Goal: Information Seeking & Learning: Learn about a topic

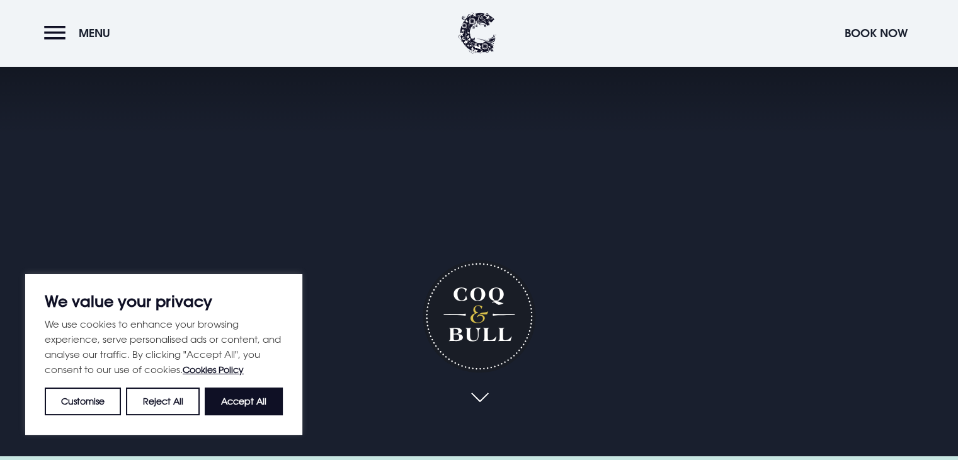
scroll to position [5, 0]
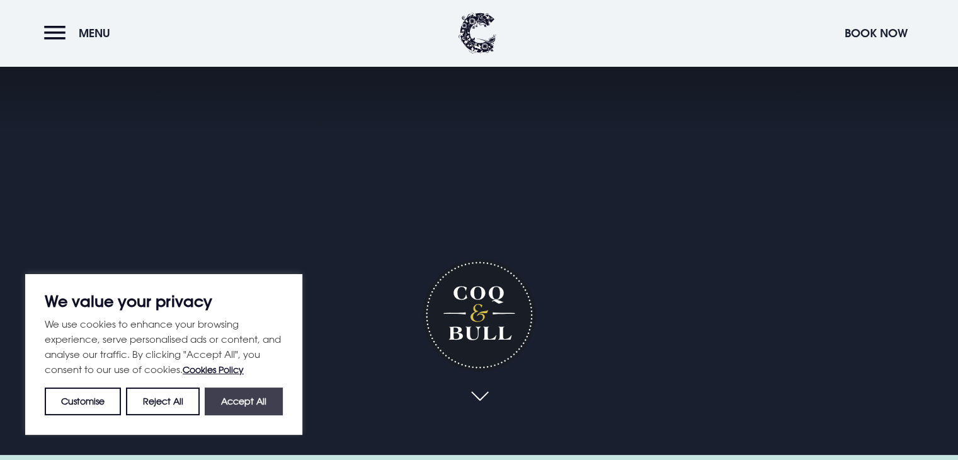
click at [267, 399] on button "Accept All" at bounding box center [244, 401] width 78 height 28
checkbox input "true"
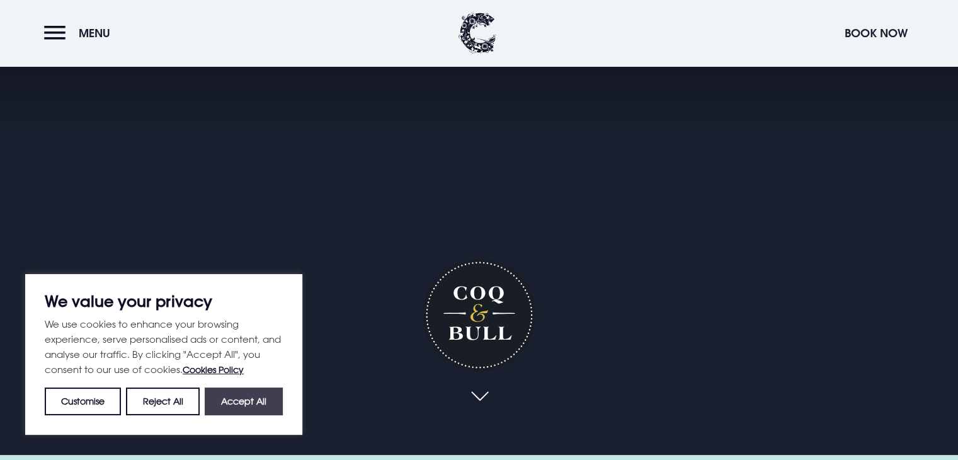
checkbox input "true"
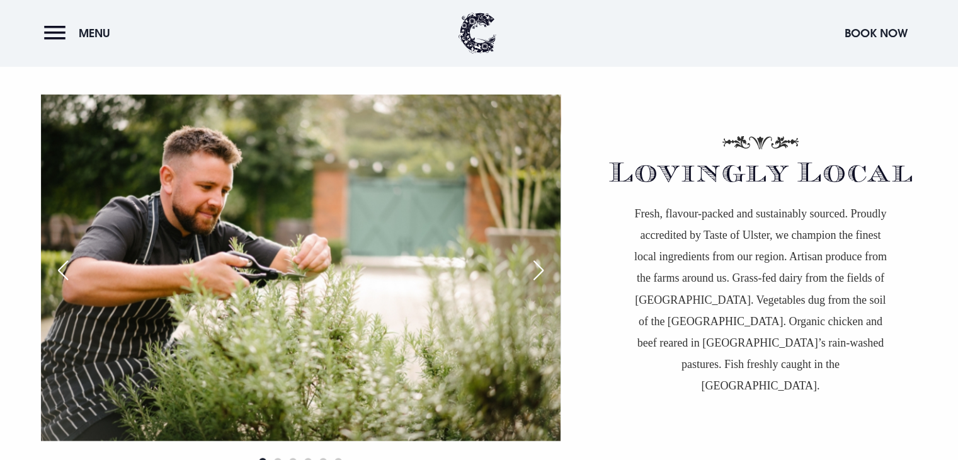
scroll to position [3285, 0]
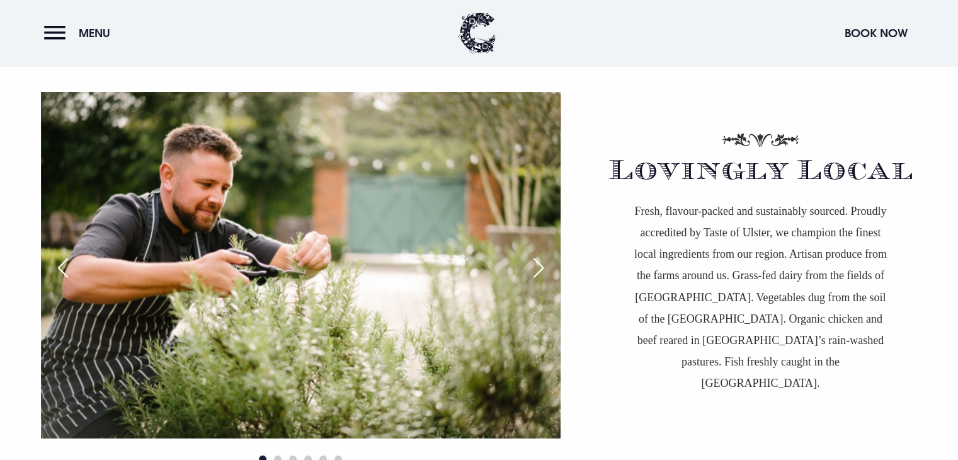
click at [538, 265] on div "Next slide" at bounding box center [539, 268] width 32 height 28
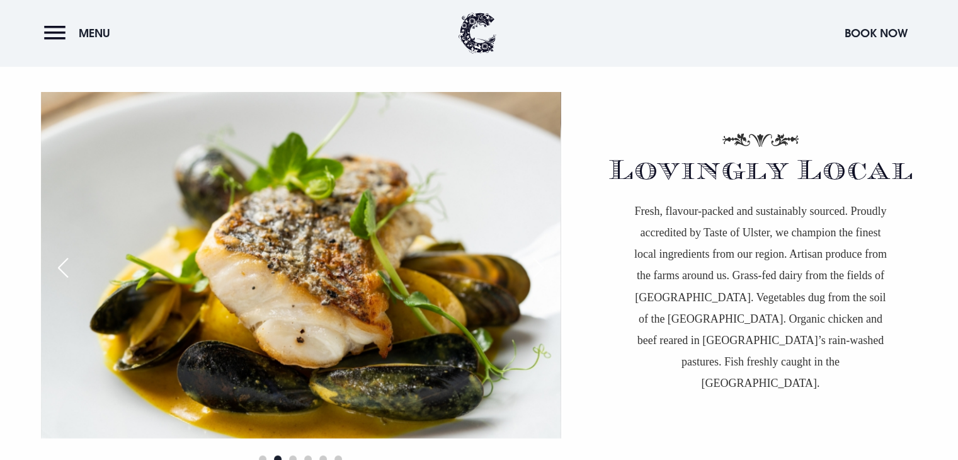
click at [538, 265] on div "Next slide" at bounding box center [539, 268] width 32 height 28
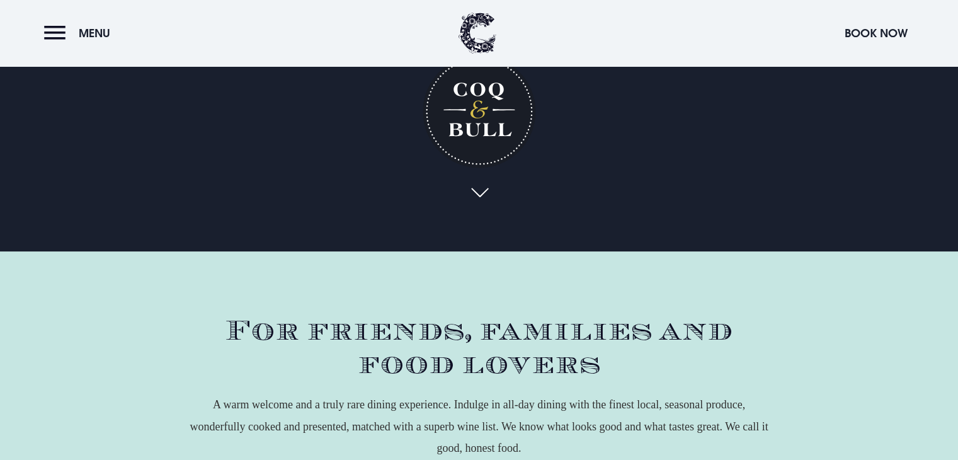
scroll to position [85, 0]
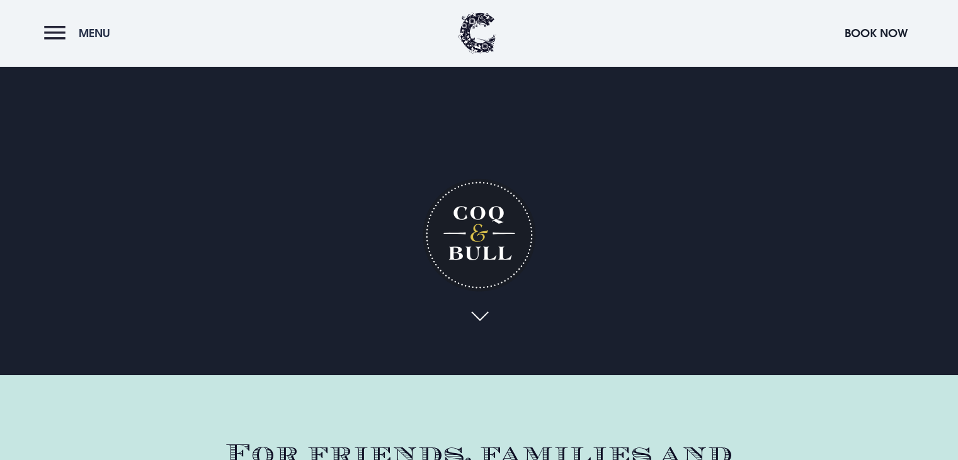
click at [50, 25] on button "Menu" at bounding box center [80, 33] width 72 height 27
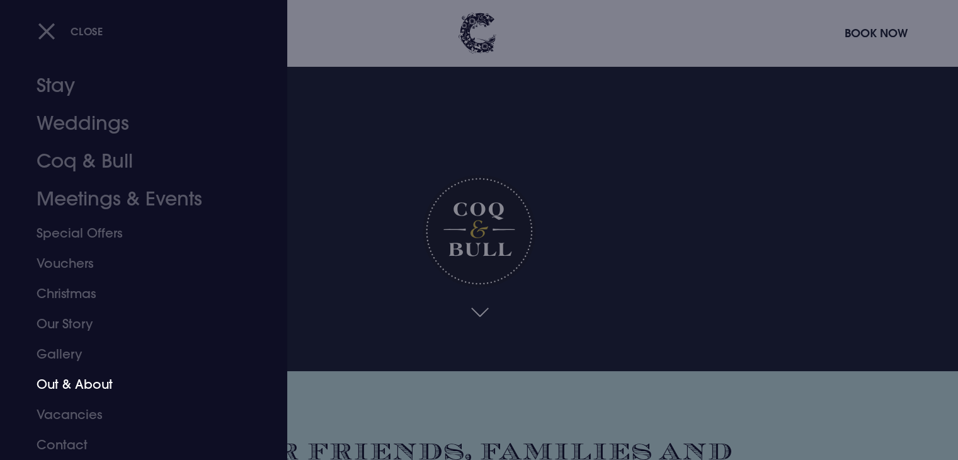
scroll to position [88, 0]
click at [84, 411] on link "Vacancies" at bounding box center [136, 414] width 199 height 30
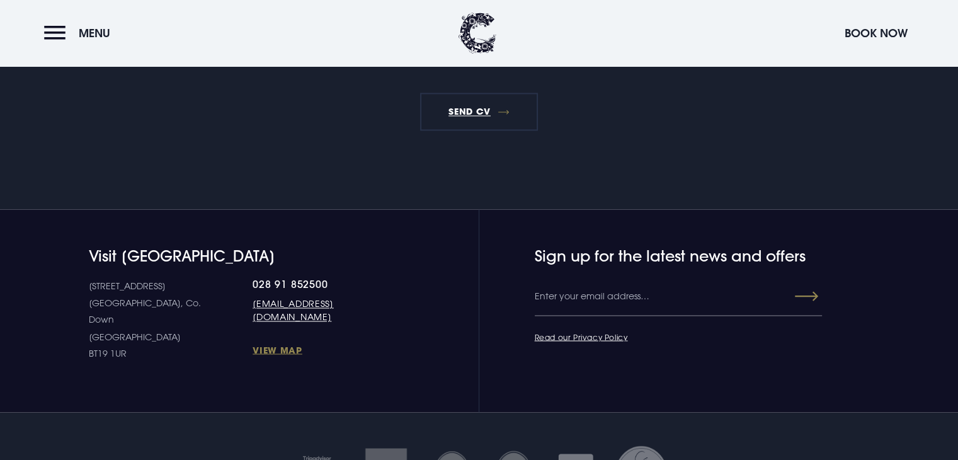
scroll to position [2250, 0]
